Goal: Task Accomplishment & Management: Complete application form

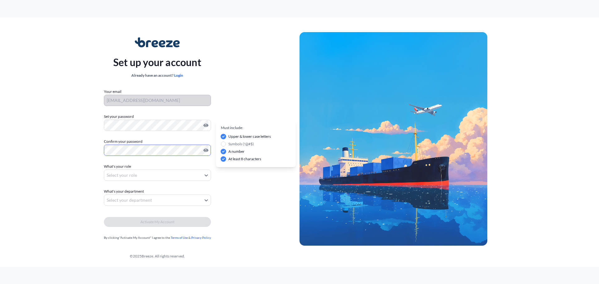
click at [154, 170] on body "Set up your account Already have an account? Login Your email [EMAIL_ADDRESS][D…" at bounding box center [299, 142] width 599 height 284
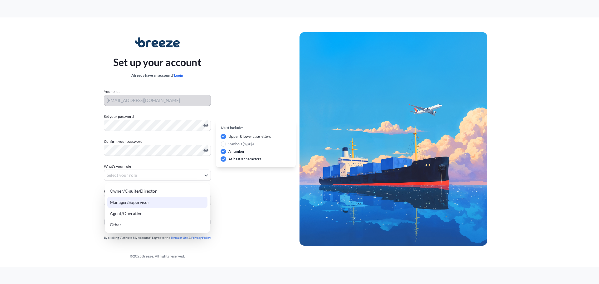
click at [133, 204] on div "Manager/Supervisor" at bounding box center [157, 202] width 100 height 11
select select "manager/supervisor"
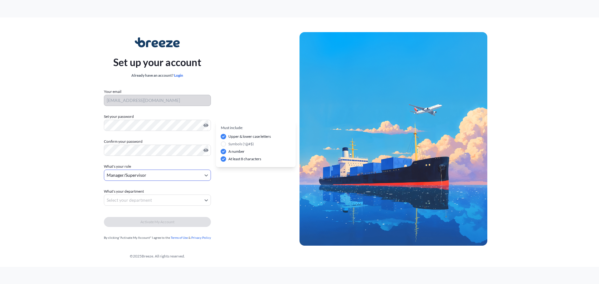
click at [147, 198] on body "Set up your account Already have an account? Login Your email [EMAIL_ADDRESS][D…" at bounding box center [299, 142] width 599 height 284
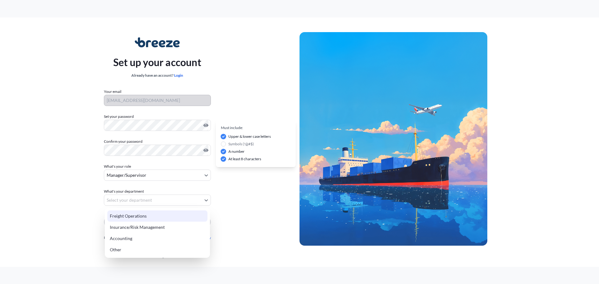
click at [131, 214] on div "Freight Operations" at bounding box center [157, 216] width 100 height 11
select select "freight operations"
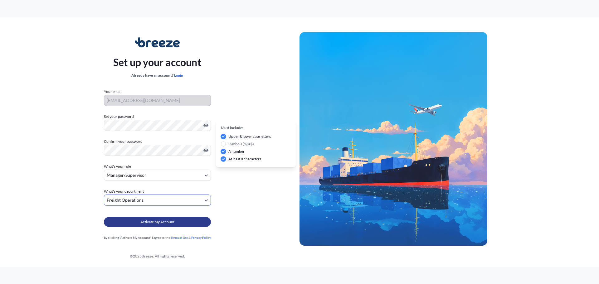
click at [145, 223] on span "Activate My Account" at bounding box center [157, 222] width 34 height 6
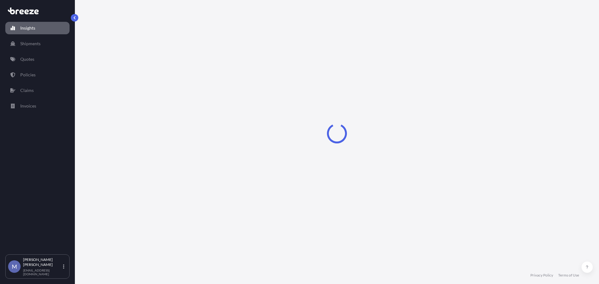
select select "2025"
